Goal: Navigation & Orientation: Find specific page/section

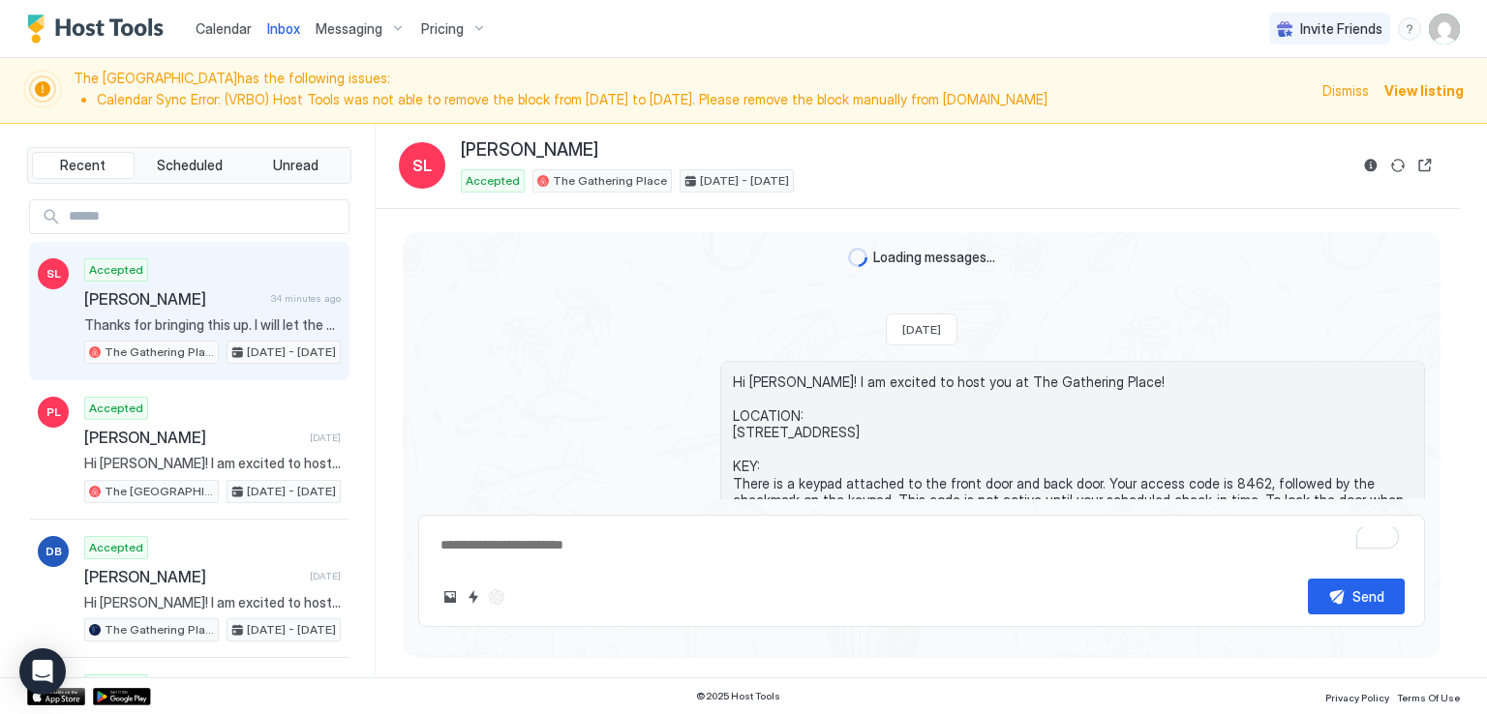
click at [561, 29] on div "Calendar Inbox Messaging Pricing Invite Friends RM" at bounding box center [743, 29] width 1487 height 58
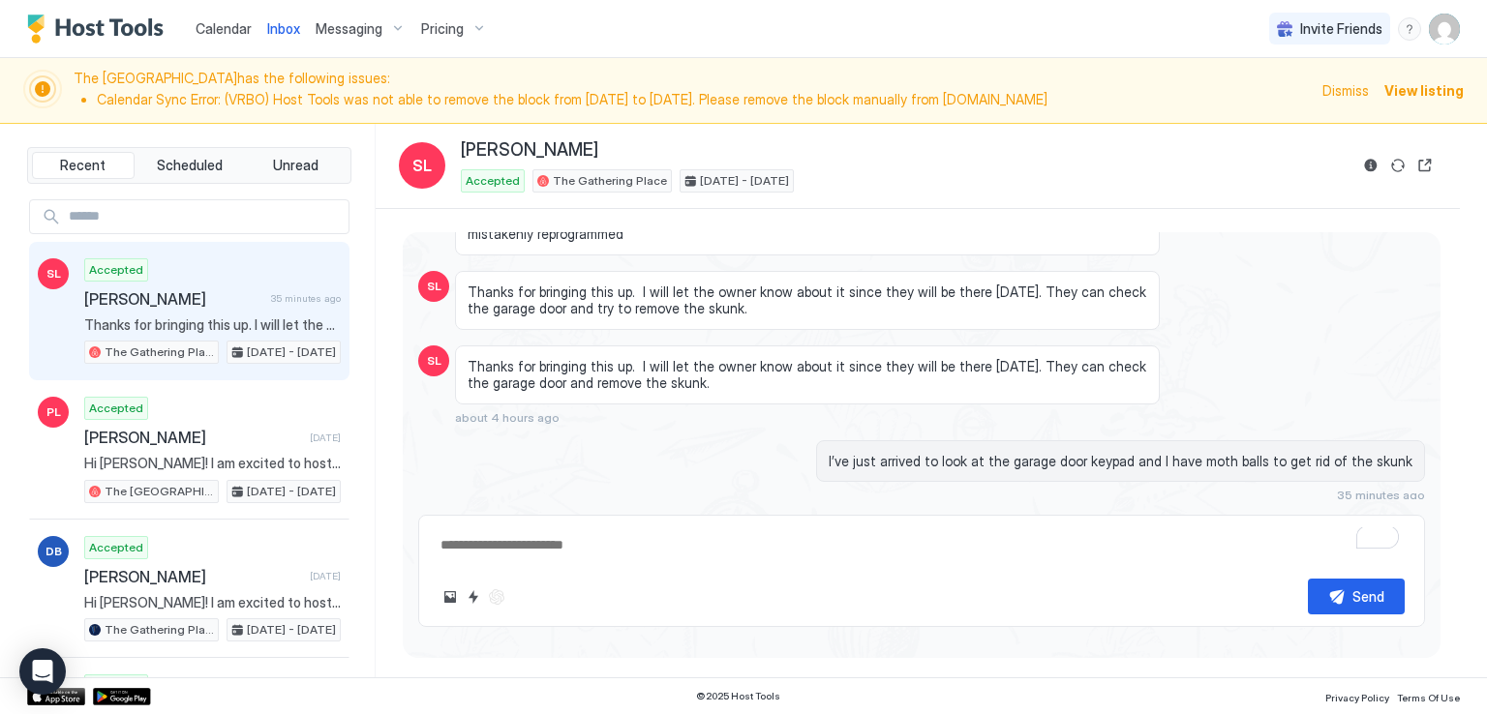
scroll to position [2680, 0]
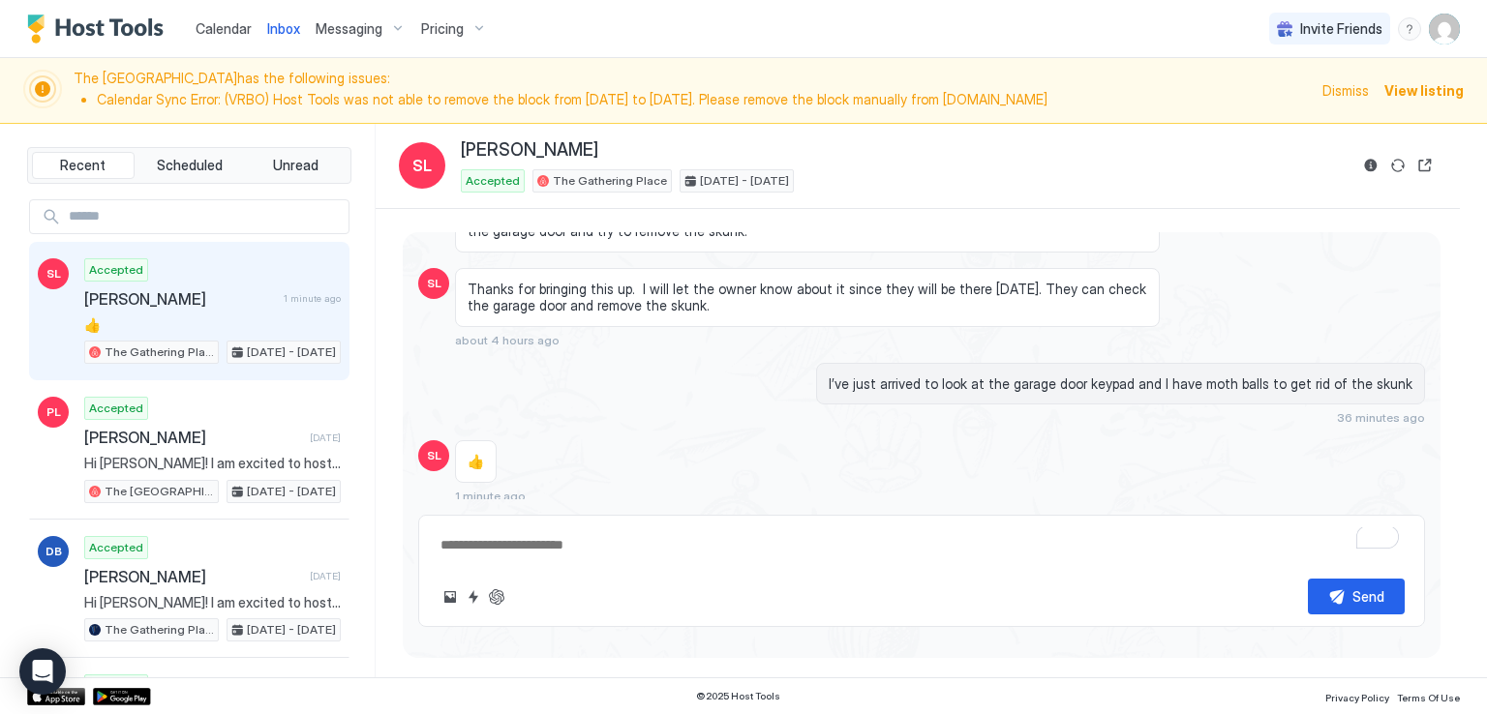
click at [744, 440] on div "👍 1 minute ago" at bounding box center [807, 471] width 705 height 63
click at [566, 36] on div "Calendar Inbox Messaging Pricing Invite Friends RM" at bounding box center [743, 29] width 1487 height 58
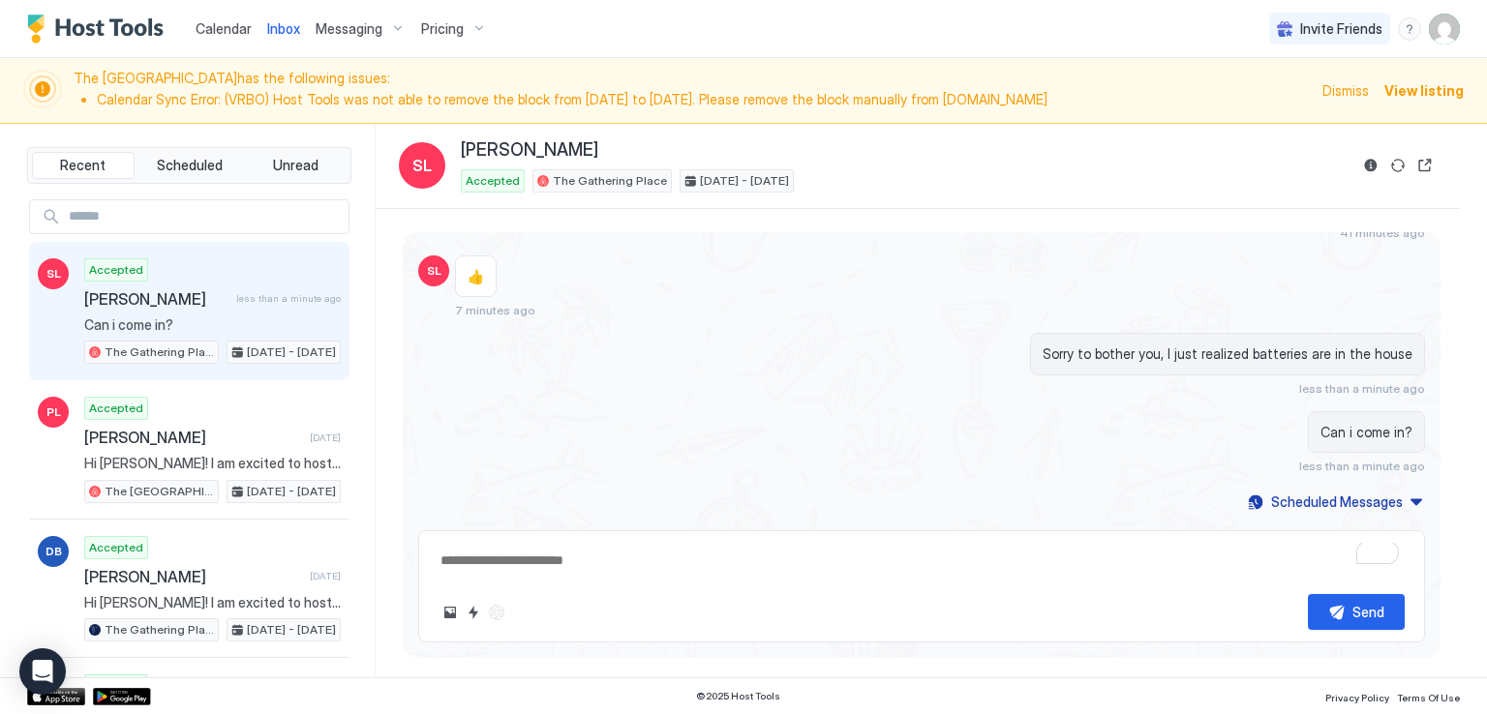
scroll to position [2370, 0]
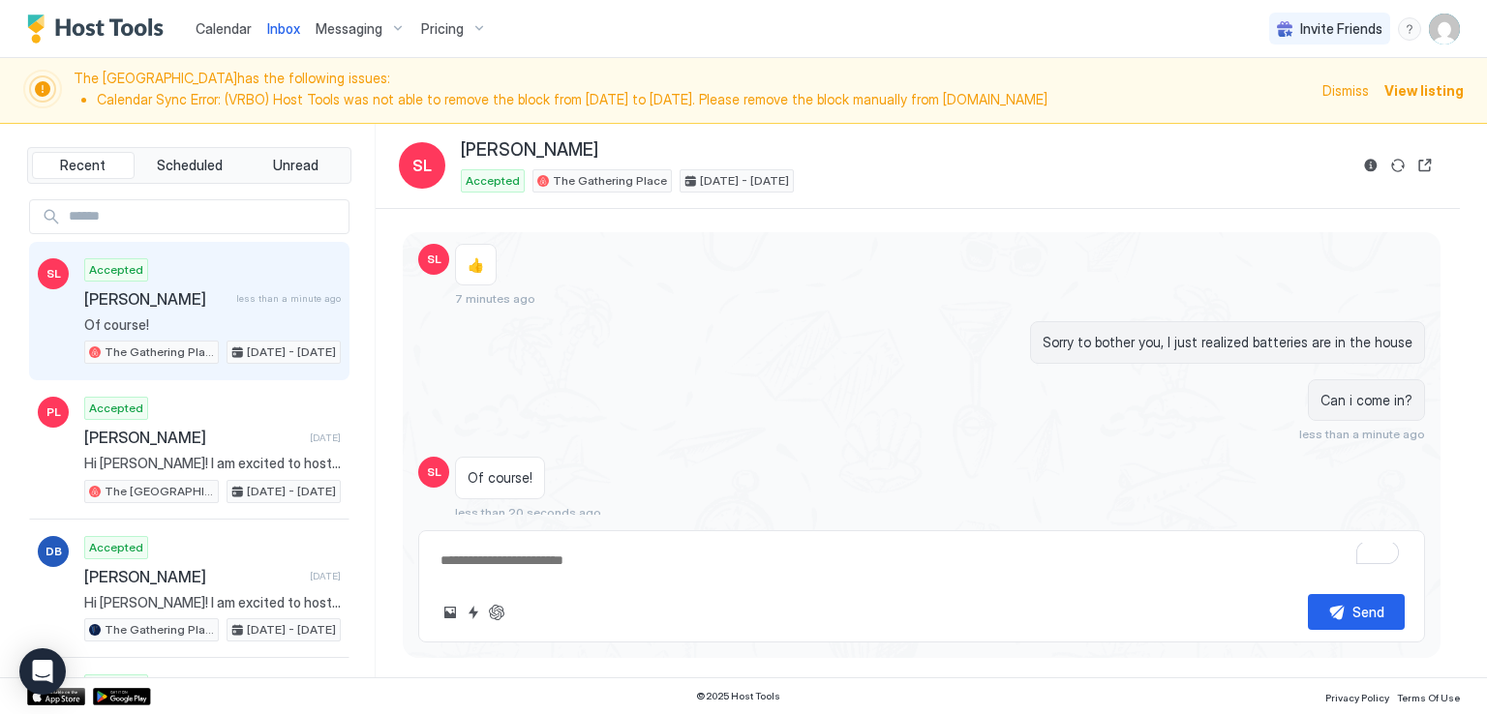
click at [520, 24] on div "Calendar Inbox Messaging Pricing Invite Friends RM" at bounding box center [743, 29] width 1487 height 58
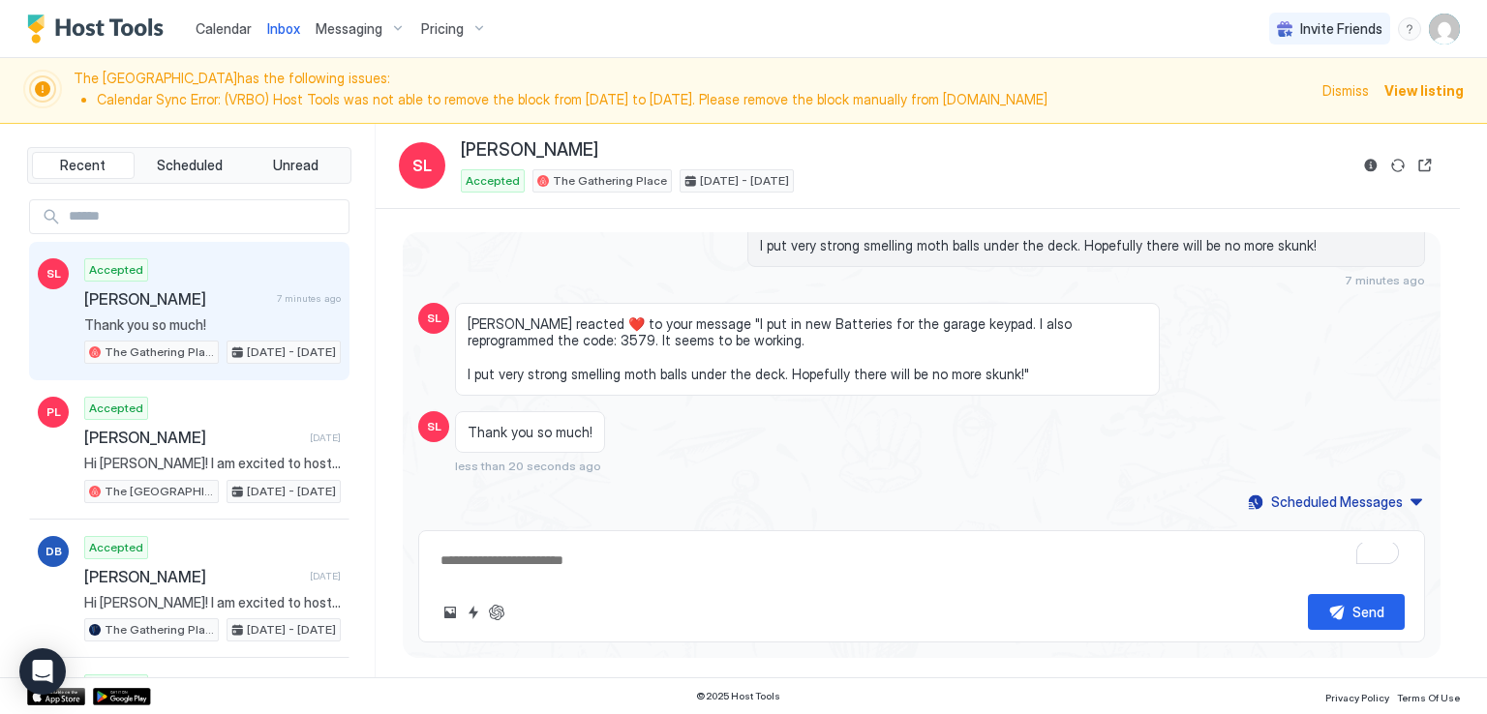
scroll to position [2242, 0]
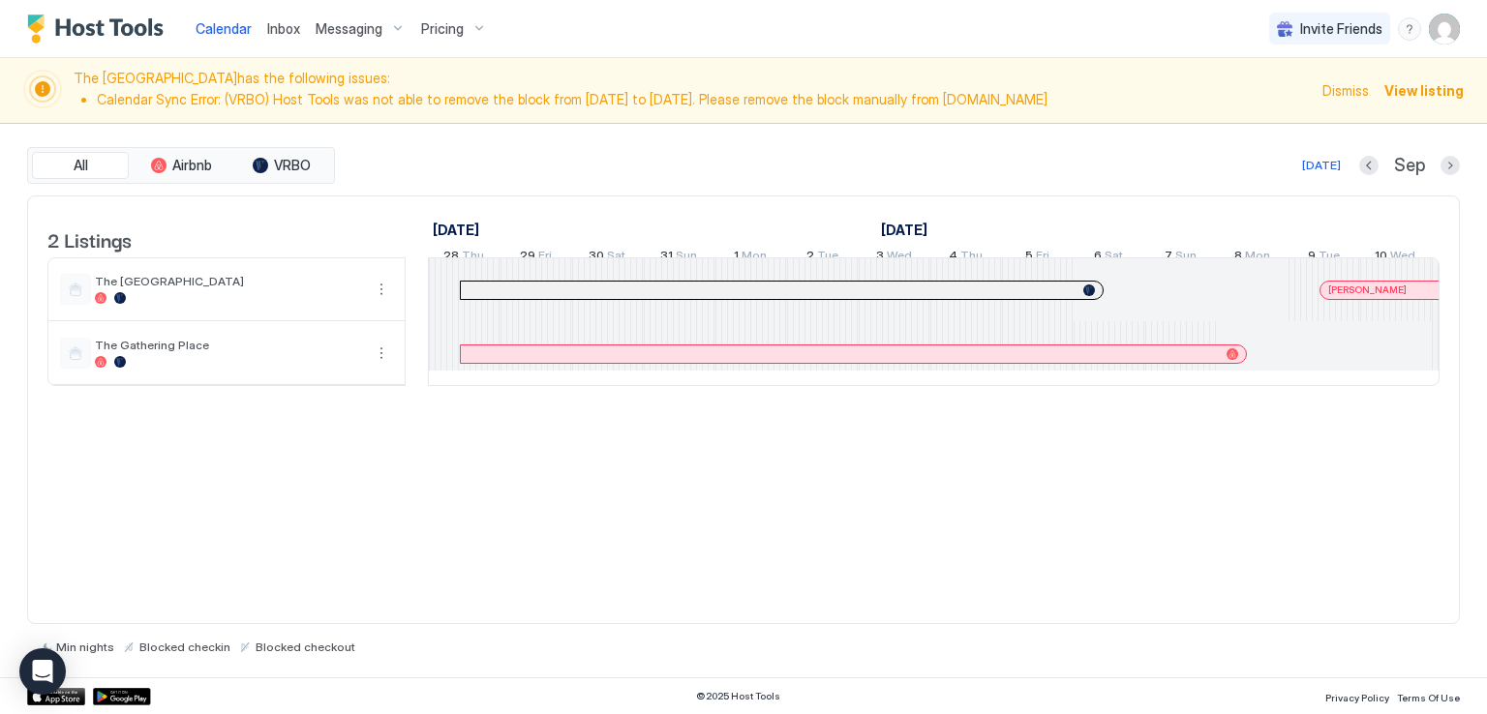
scroll to position [0, 1075]
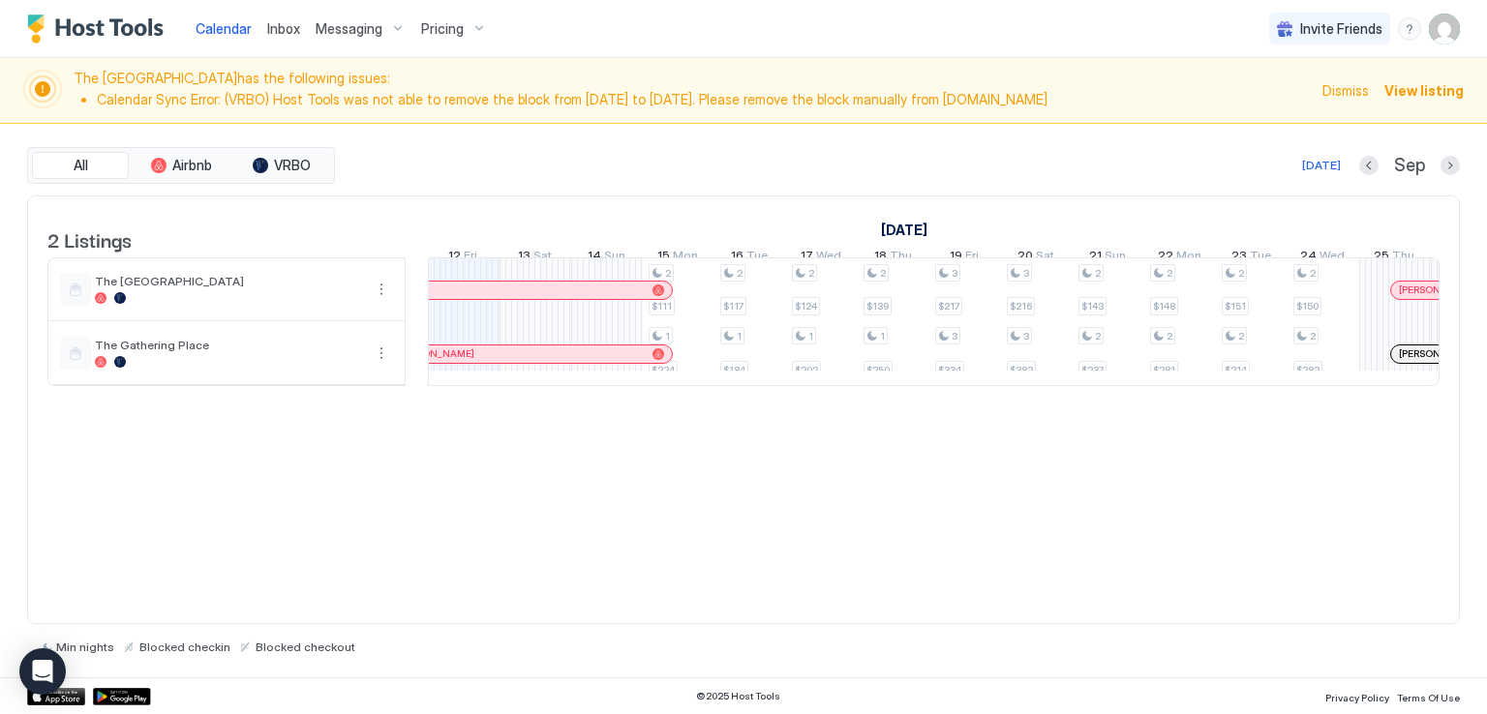
click at [526, 28] on div "Calendar Inbox Messaging Pricing Invite Friends RM" at bounding box center [743, 29] width 1487 height 58
click at [526, 25] on div "Calendar Inbox Messaging Pricing Invite Friends RM" at bounding box center [743, 29] width 1487 height 58
click at [581, 36] on div "Calendar Inbox Messaging Pricing Invite Friends RM" at bounding box center [743, 29] width 1487 height 58
click at [592, 24] on div "Calendar Inbox Messaging Pricing Invite Friends RM" at bounding box center [743, 29] width 1487 height 58
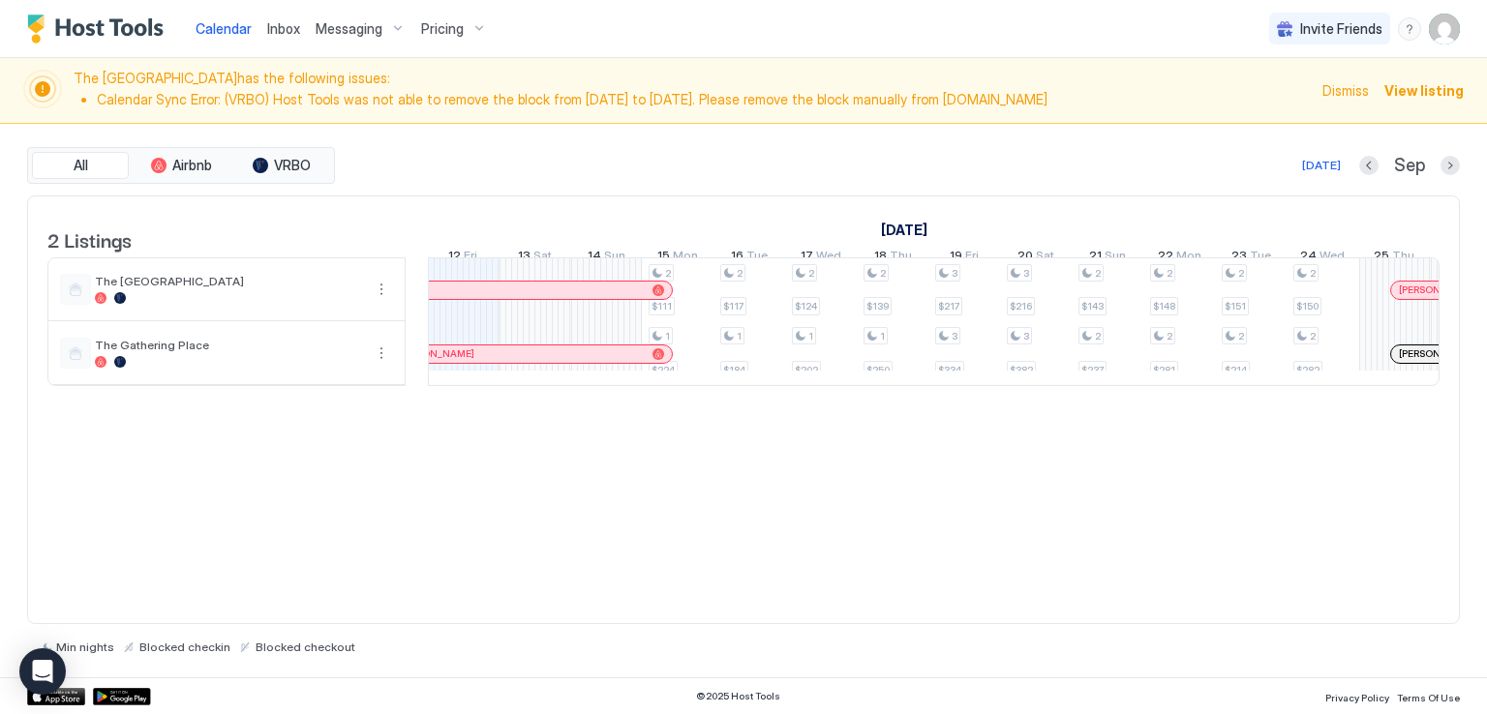
click at [592, 24] on div "Calendar Inbox Messaging Pricing Invite Friends RM" at bounding box center [743, 29] width 1487 height 58
click at [572, 21] on div "Calendar Inbox Messaging Pricing Invite Friends RM" at bounding box center [743, 29] width 1487 height 58
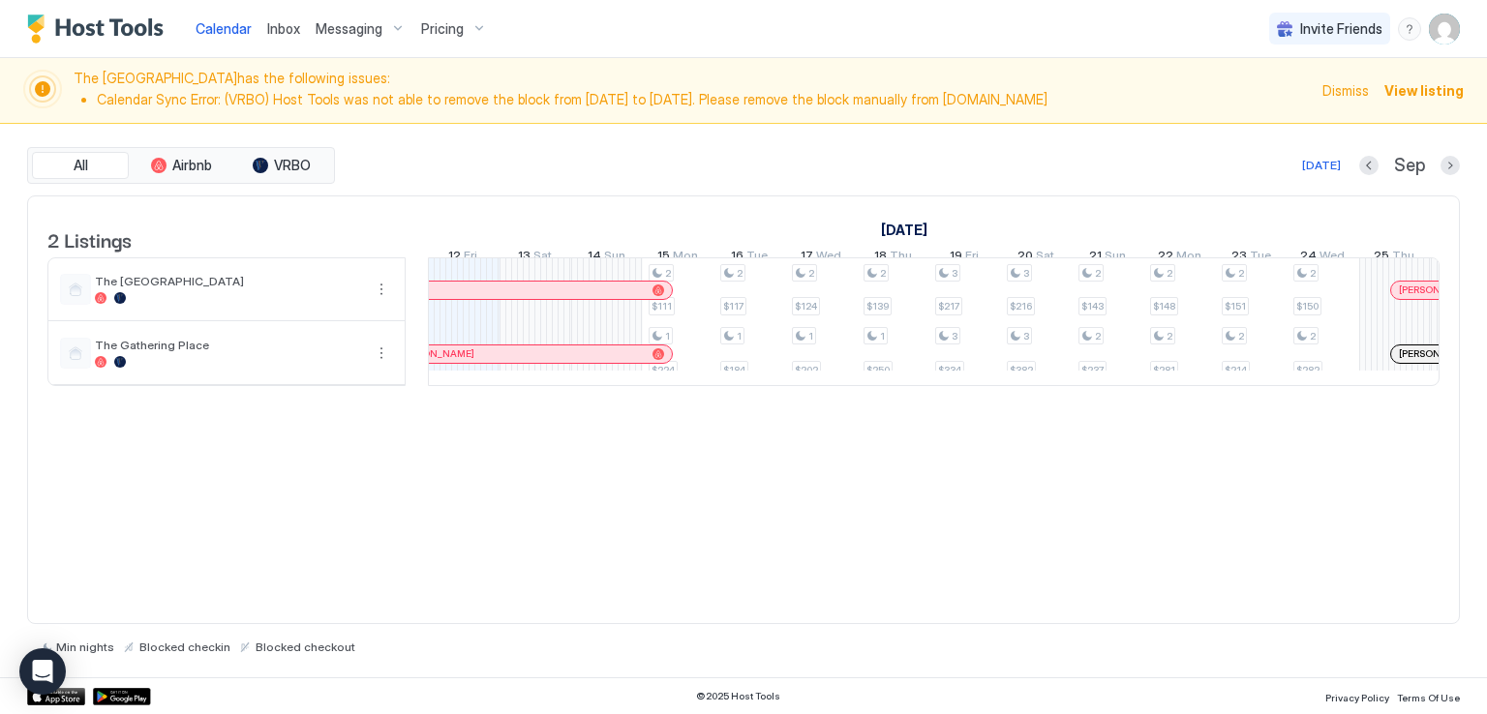
click at [569, 25] on div "Calendar Inbox Messaging Pricing Invite Friends RM" at bounding box center [743, 29] width 1487 height 58
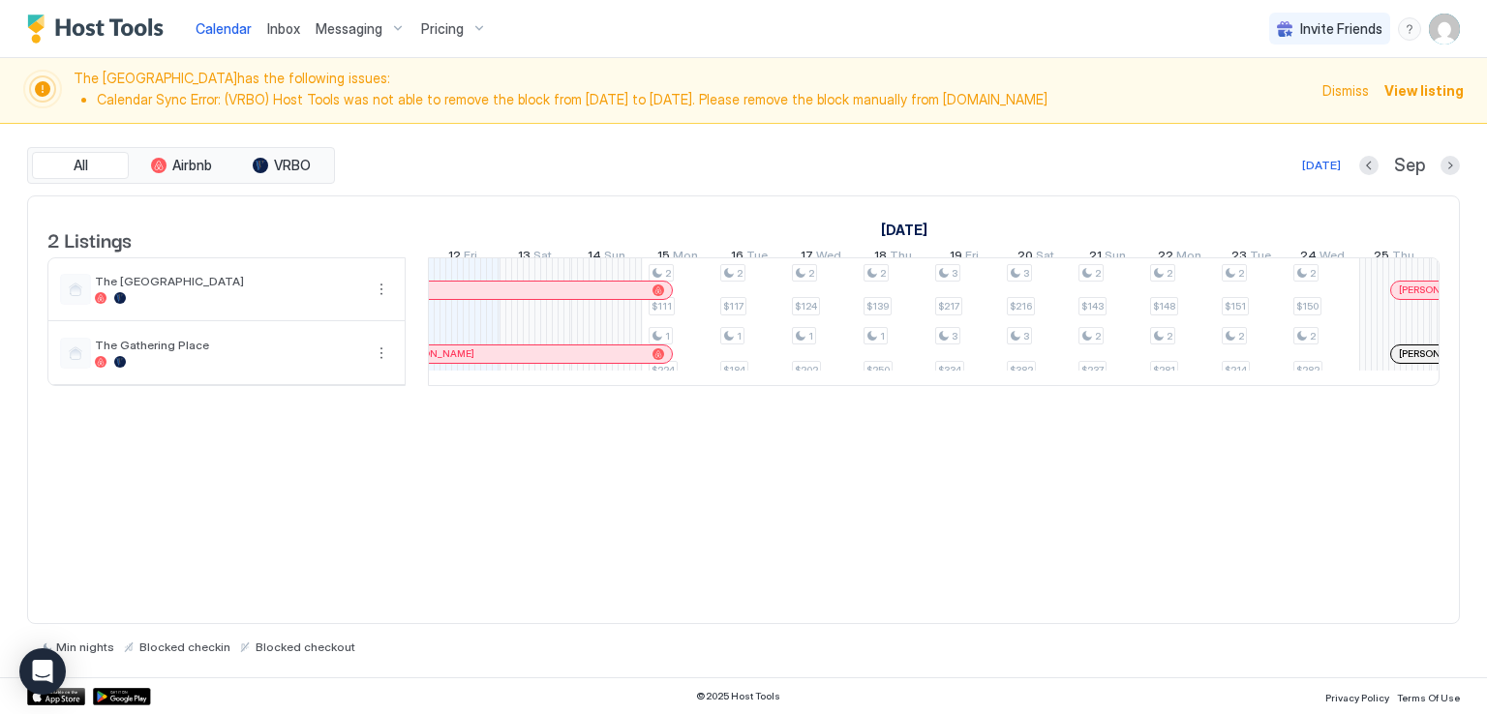
click at [569, 25] on div "Calendar Inbox Messaging Pricing Invite Friends RM" at bounding box center [743, 29] width 1487 height 58
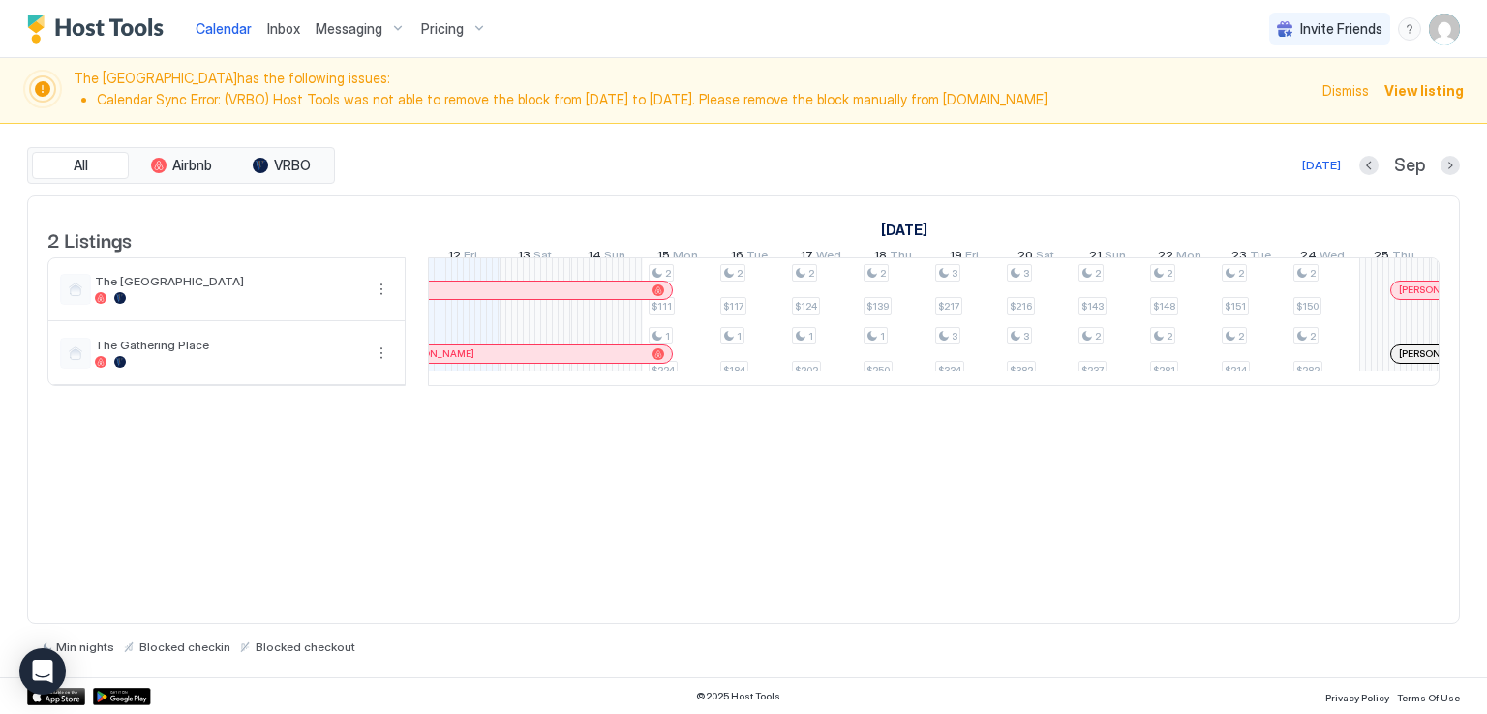
click at [569, 25] on div "Calendar Inbox Messaging Pricing Invite Friends RM" at bounding box center [743, 29] width 1487 height 58
click at [569, 24] on div "Calendar Inbox Messaging Pricing Invite Friends RM" at bounding box center [743, 29] width 1487 height 58
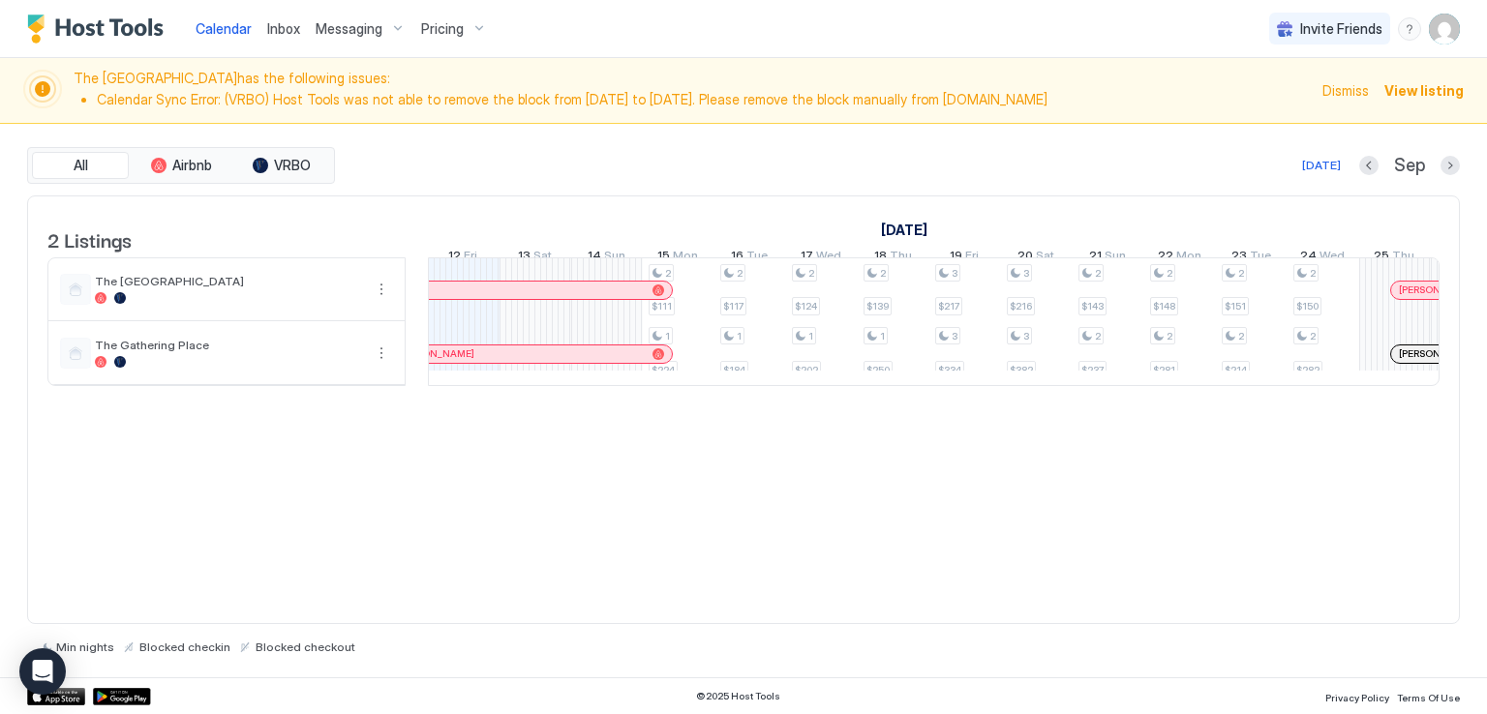
click at [569, 24] on div "Calendar Inbox Messaging Pricing Invite Friends RM" at bounding box center [743, 29] width 1487 height 58
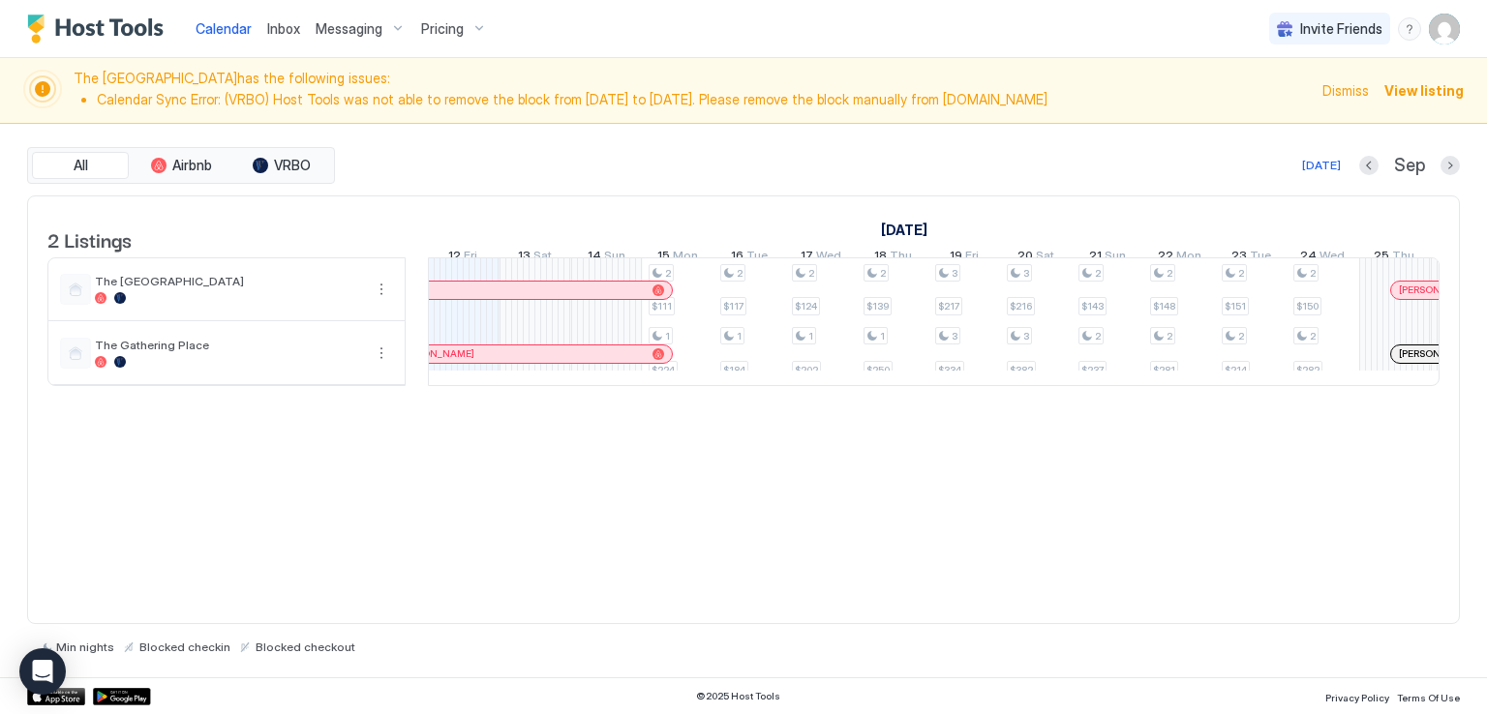
click at [569, 24] on div "Calendar Inbox Messaging Pricing Invite Friends RM" at bounding box center [743, 29] width 1487 height 58
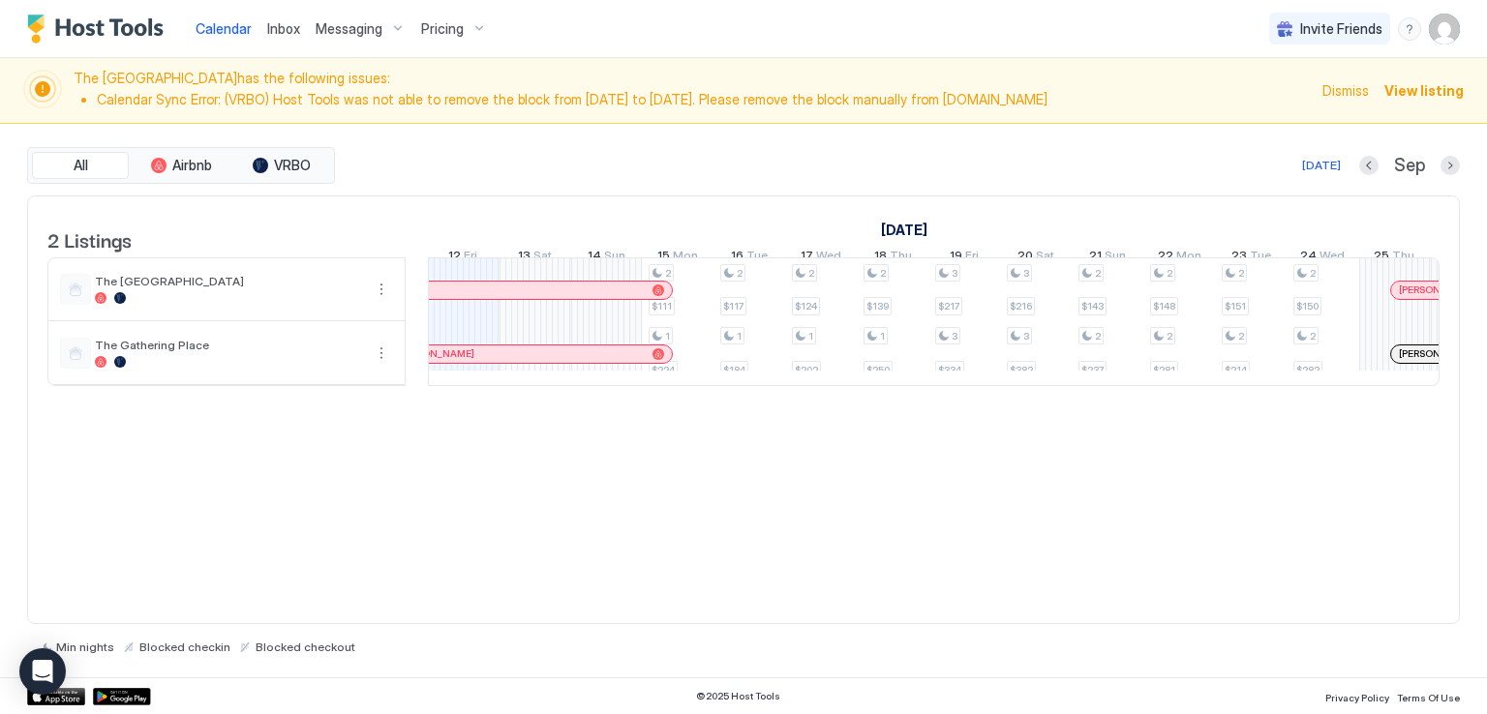
click at [591, 32] on div "Calendar Inbox Messaging Pricing Invite Friends RM" at bounding box center [743, 29] width 1487 height 58
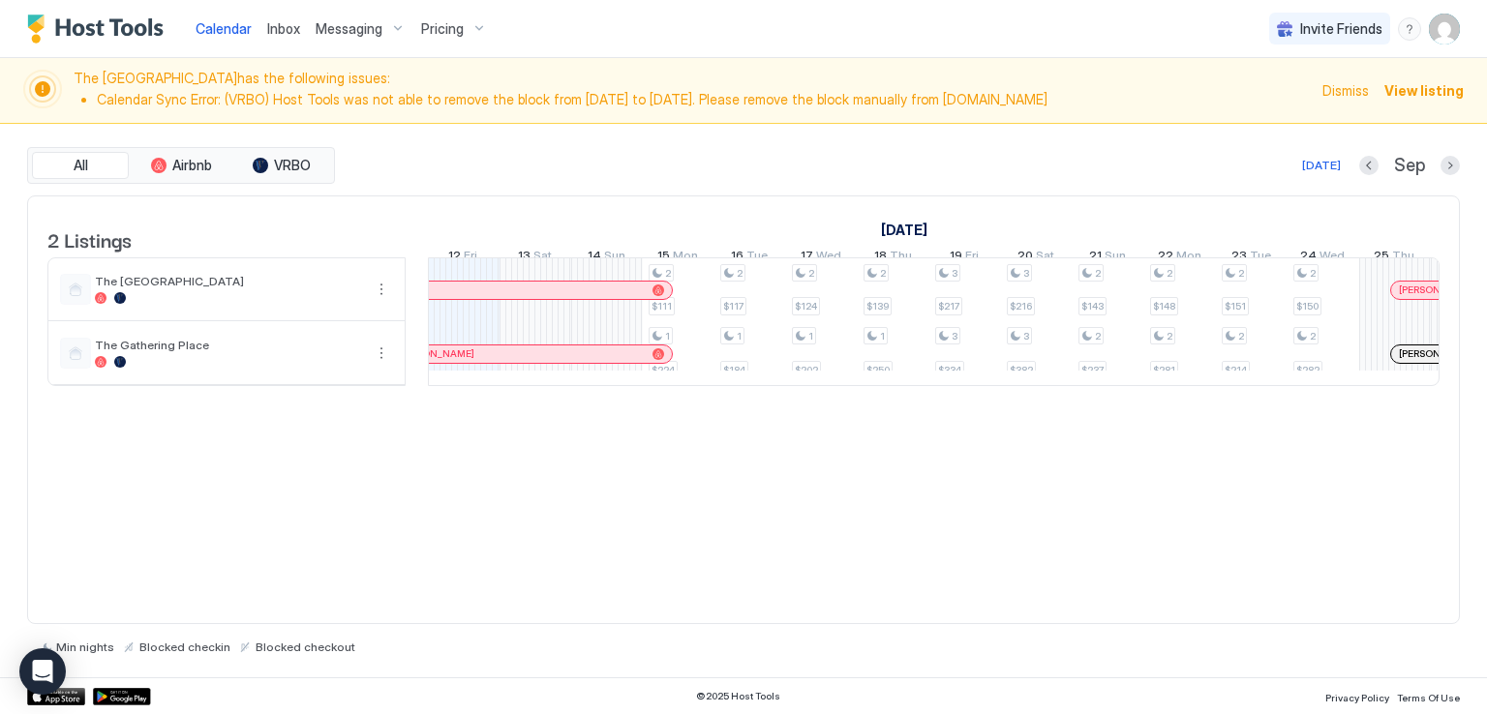
click at [591, 32] on div "Calendar Inbox Messaging Pricing Invite Friends RM" at bounding box center [743, 29] width 1487 height 58
click at [569, 43] on div "Calendar Inbox Messaging Pricing Invite Friends RM" at bounding box center [743, 29] width 1487 height 58
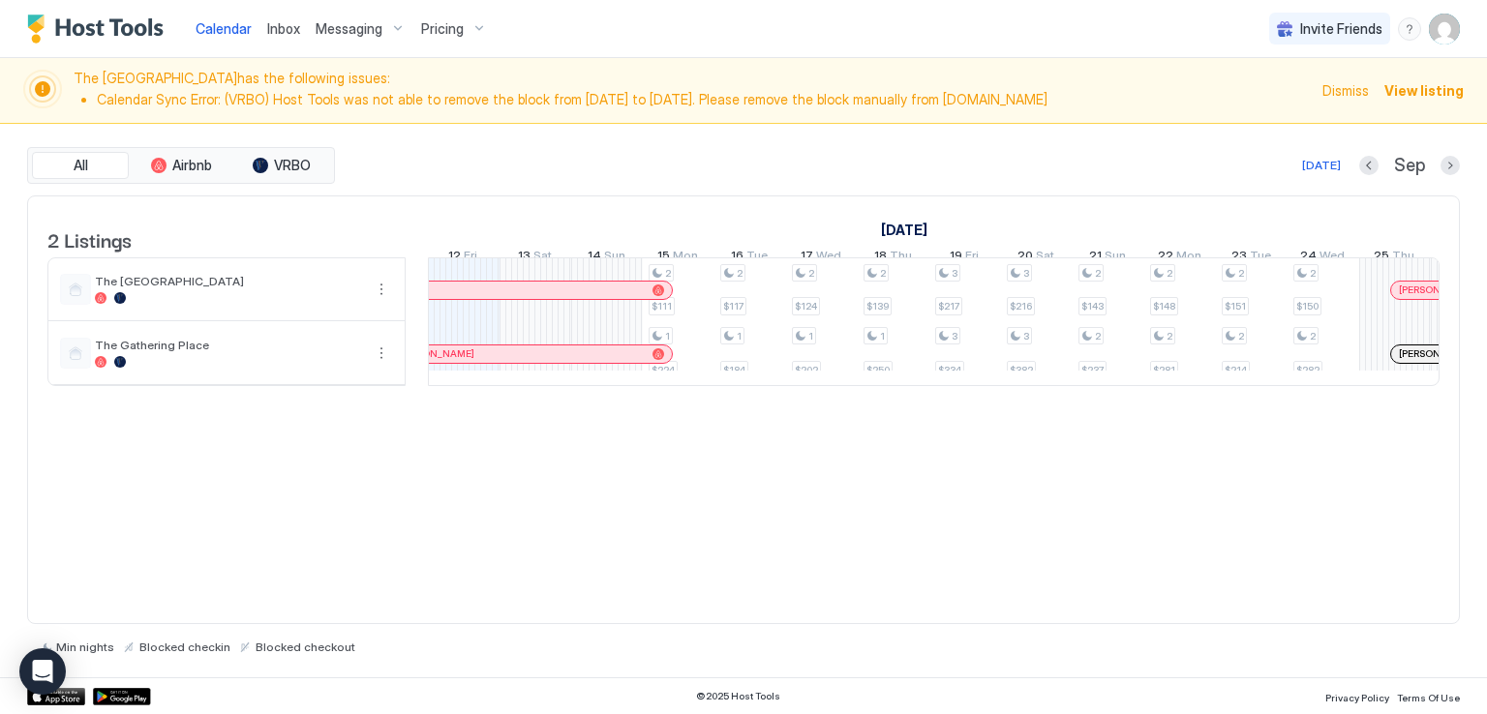
click at [569, 35] on div "Calendar Inbox Messaging Pricing Invite Friends RM" at bounding box center [743, 29] width 1487 height 58
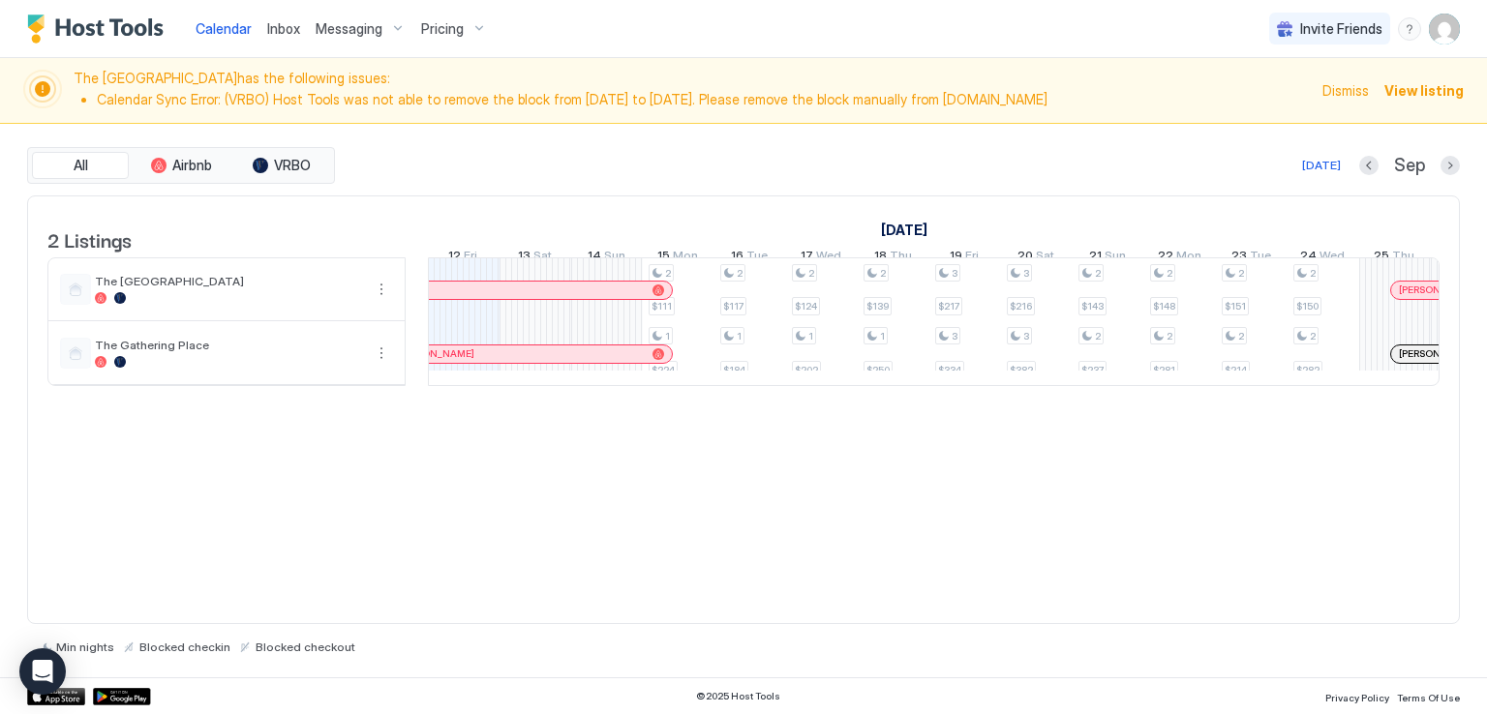
click at [569, 35] on div "Calendar Inbox Messaging Pricing Invite Friends RM" at bounding box center [743, 29] width 1487 height 58
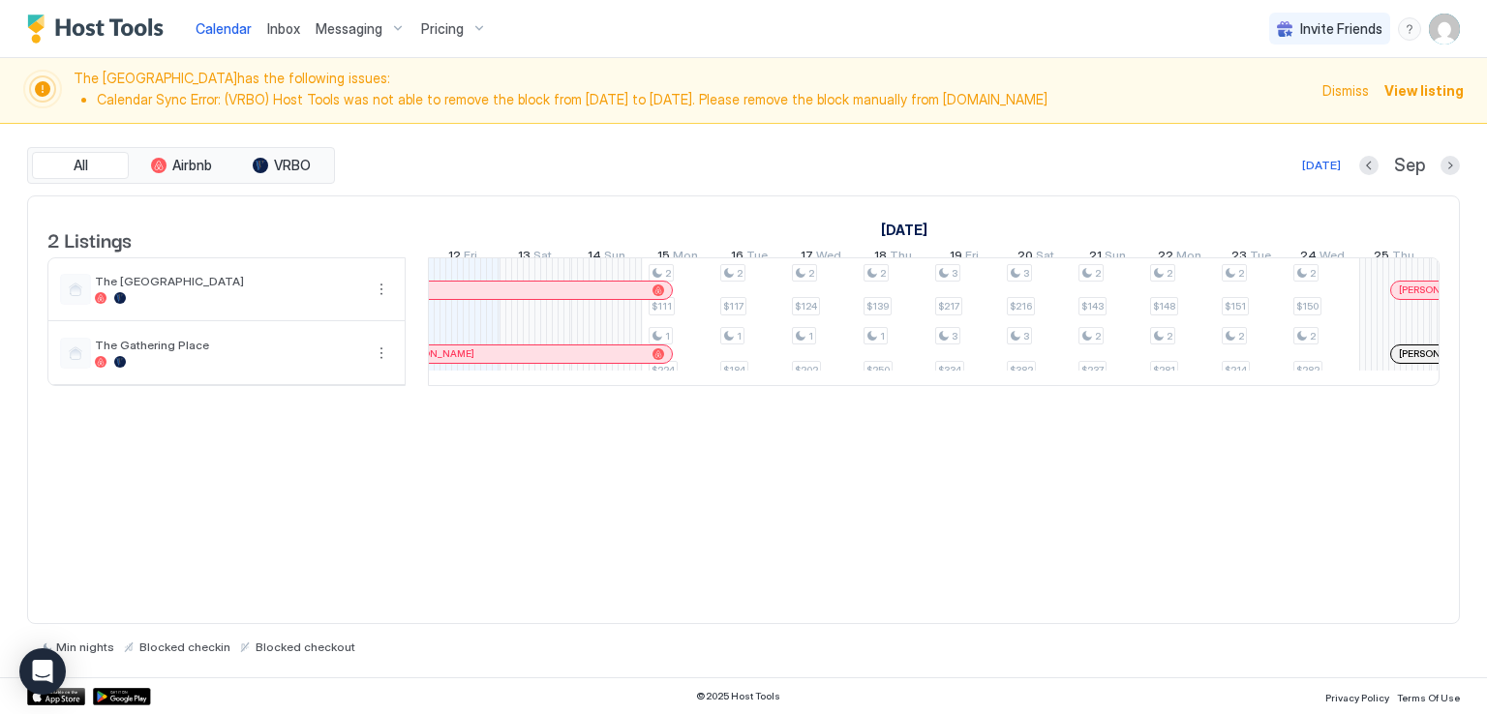
click at [569, 35] on div "Calendar Inbox Messaging Pricing Invite Friends RM" at bounding box center [743, 29] width 1487 height 58
